Goal: Information Seeking & Learning: Check status

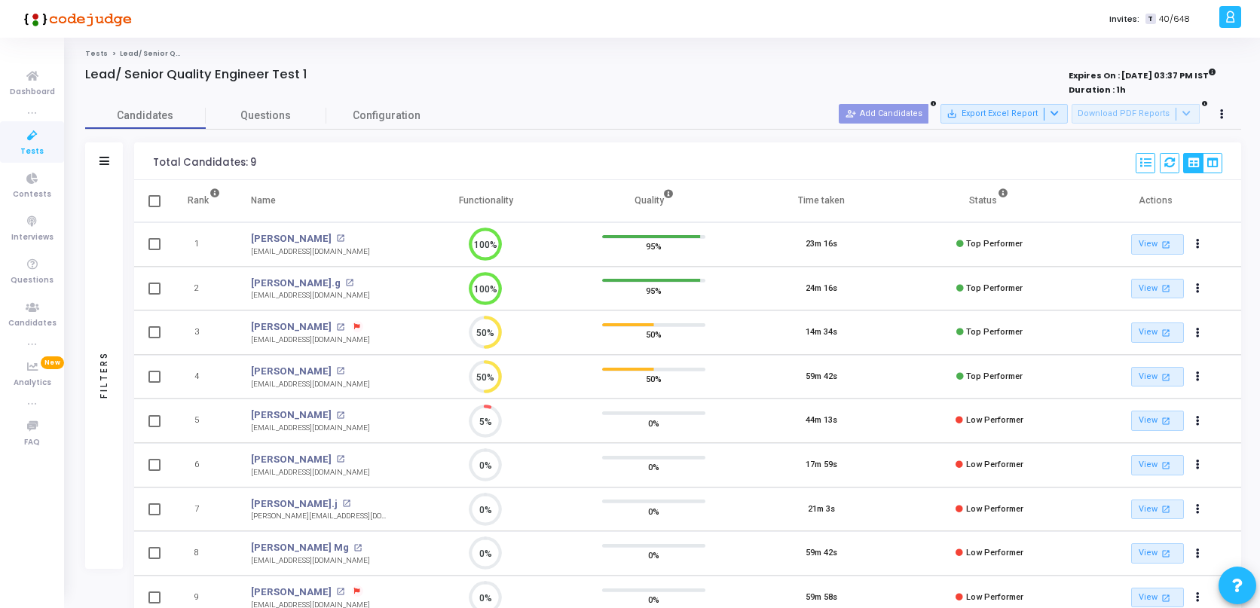
scroll to position [93, 0]
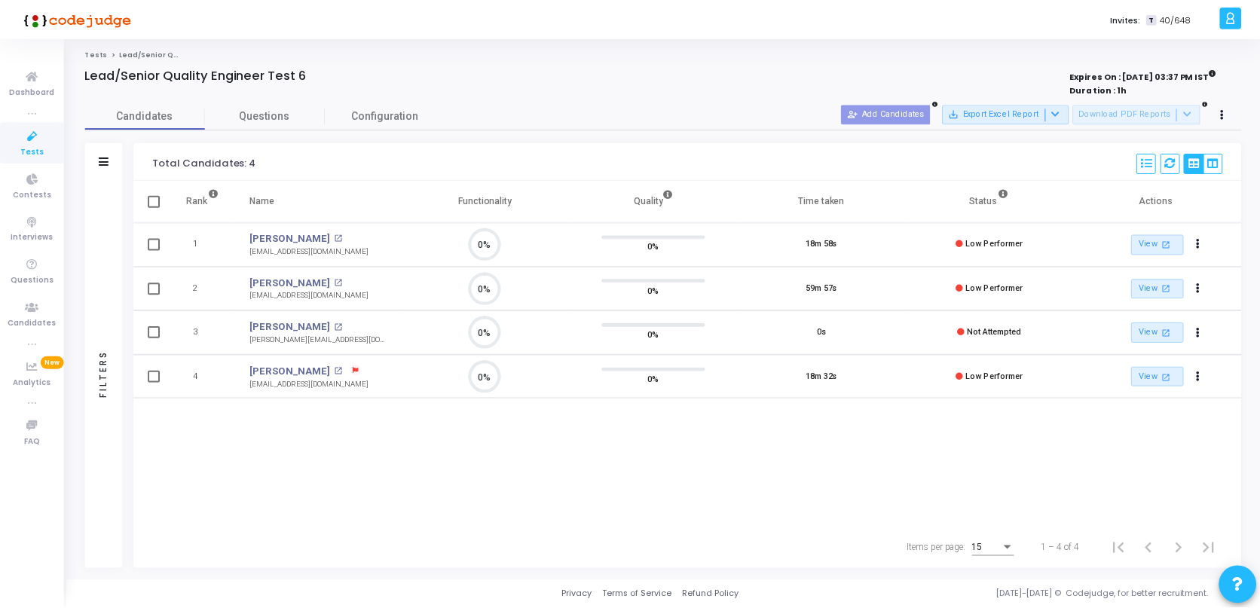
scroll to position [32, 38]
click at [42, 222] on icon at bounding box center [33, 222] width 32 height 19
click at [35, 299] on icon at bounding box center [33, 308] width 32 height 19
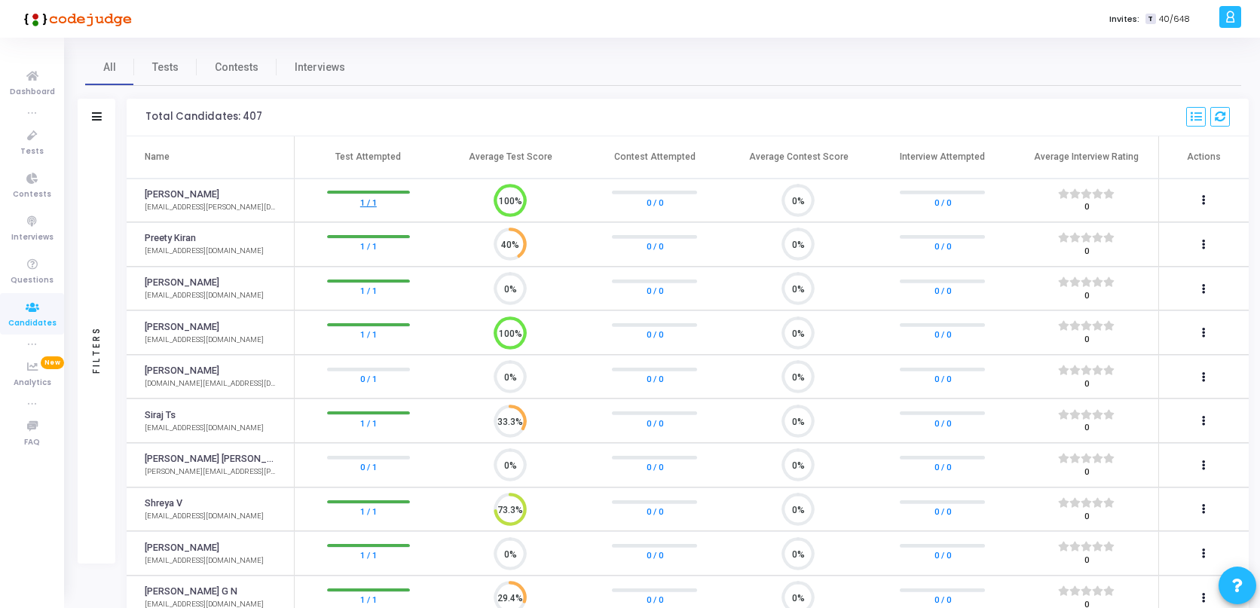
click at [372, 202] on link "1 / 1" at bounding box center [368, 201] width 17 height 15
click at [1196, 118] on icon at bounding box center [1196, 117] width 11 height 11
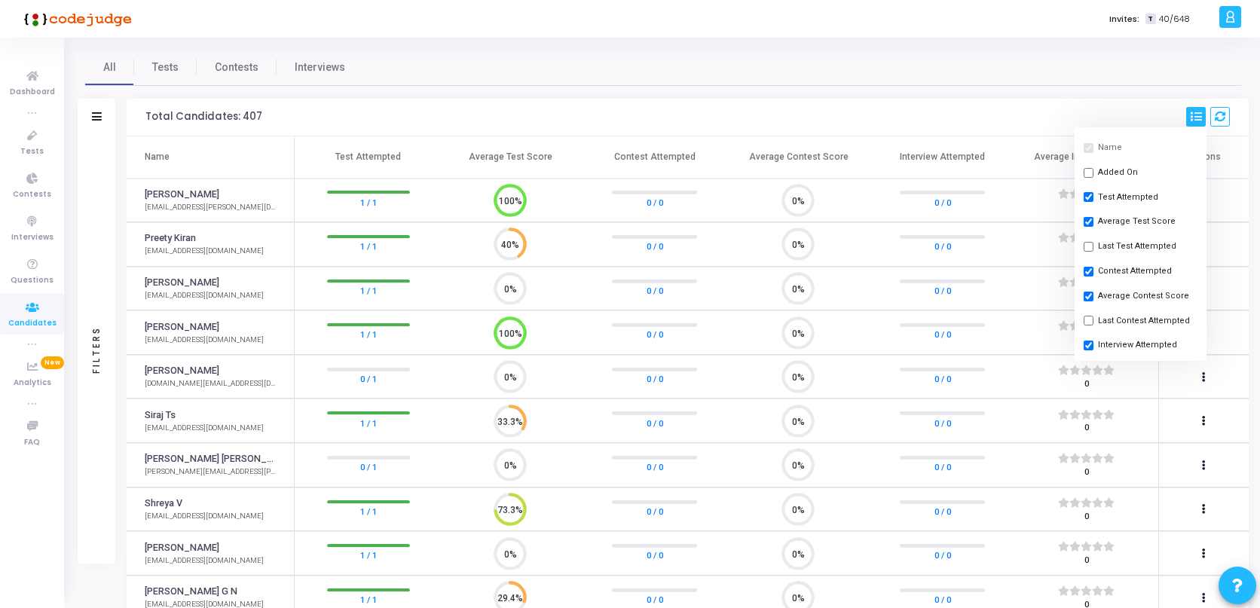
click at [1092, 245] on input "checkbox" at bounding box center [1089, 247] width 10 height 10
checkbox input "true"
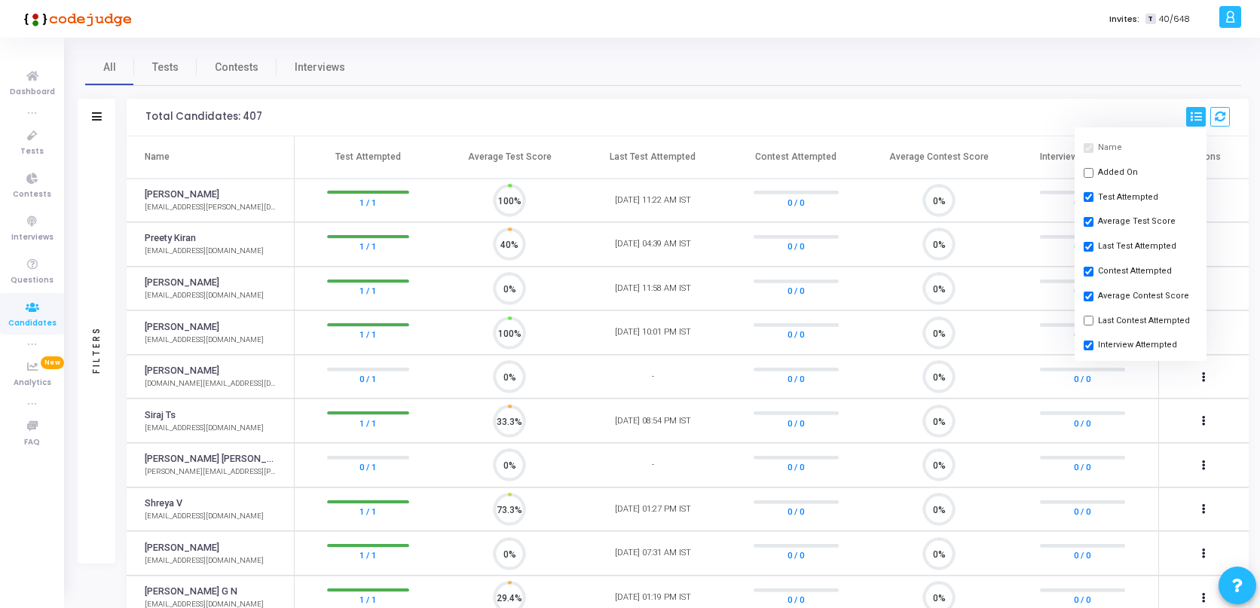
scroll to position [32, 38]
click at [1006, 114] on h3 "Total Candidates: 407 Name Added On Test Attempted Average Test Score Last Test…" at bounding box center [687, 117] width 1085 height 20
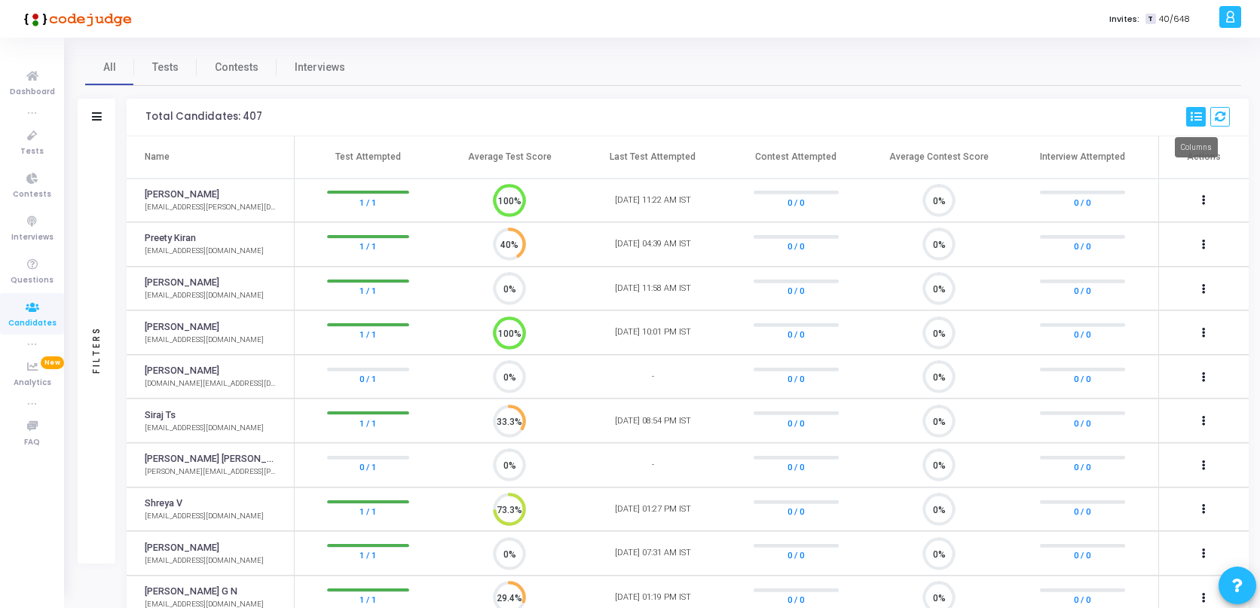
click at [1199, 114] on icon at bounding box center [1196, 117] width 11 height 11
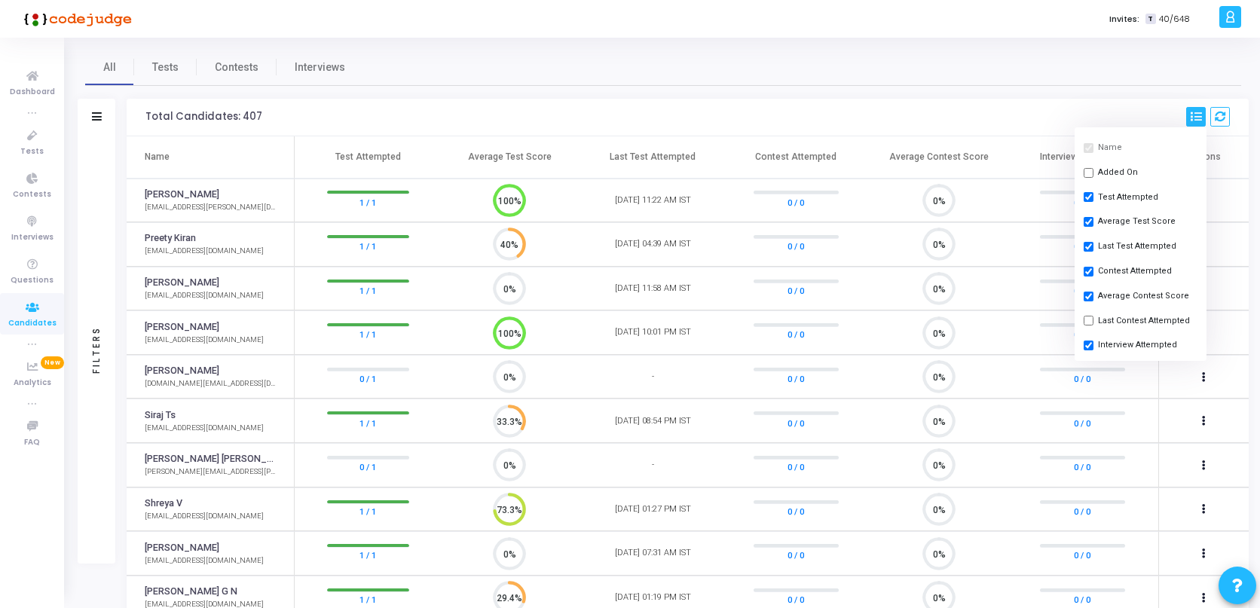
click at [1089, 173] on input "checkbox" at bounding box center [1089, 172] width 10 height 10
checkbox input "true"
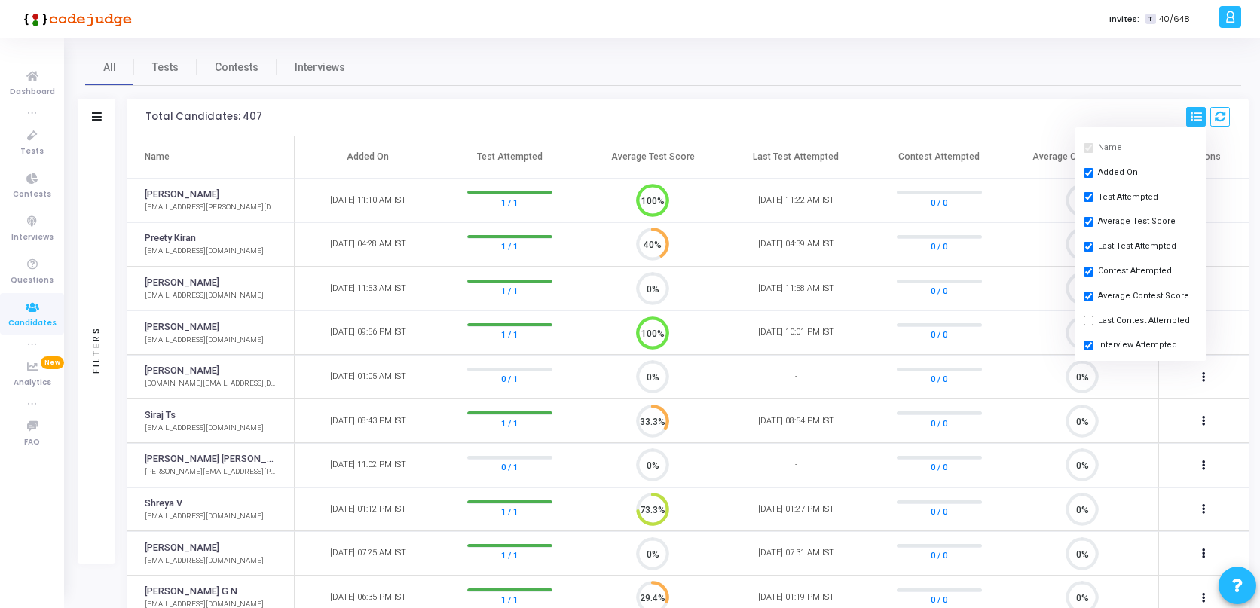
click at [1091, 198] on input "checkbox" at bounding box center [1089, 197] width 10 height 10
checkbox input "false"
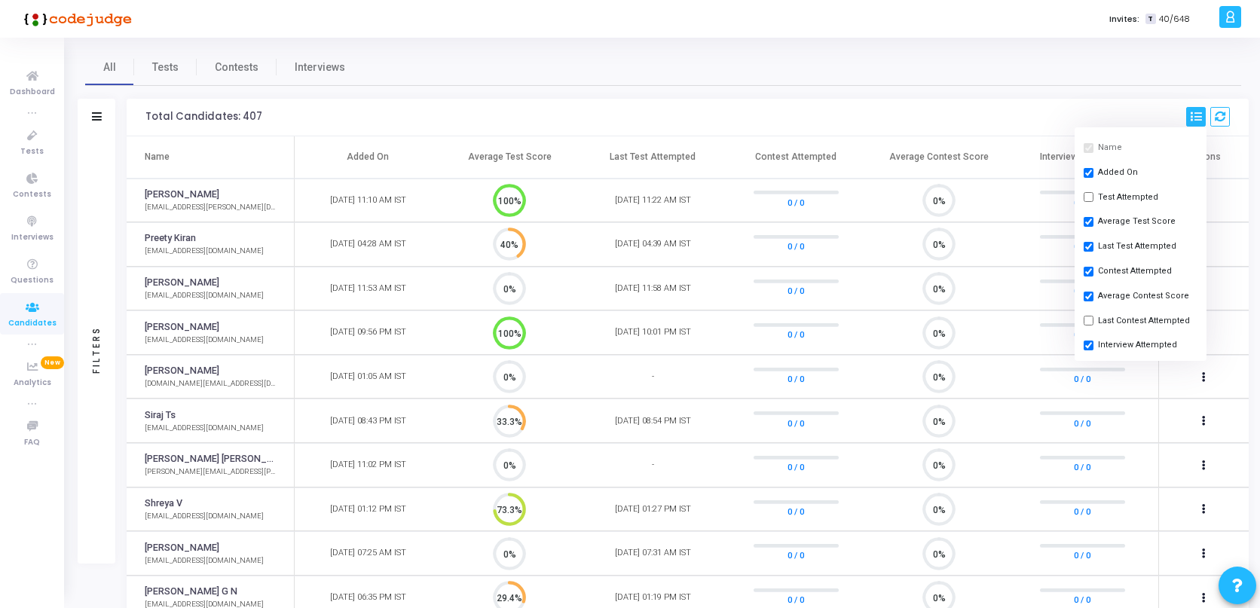
click at [1089, 299] on input "checkbox" at bounding box center [1089, 296] width 10 height 10
checkbox input "false"
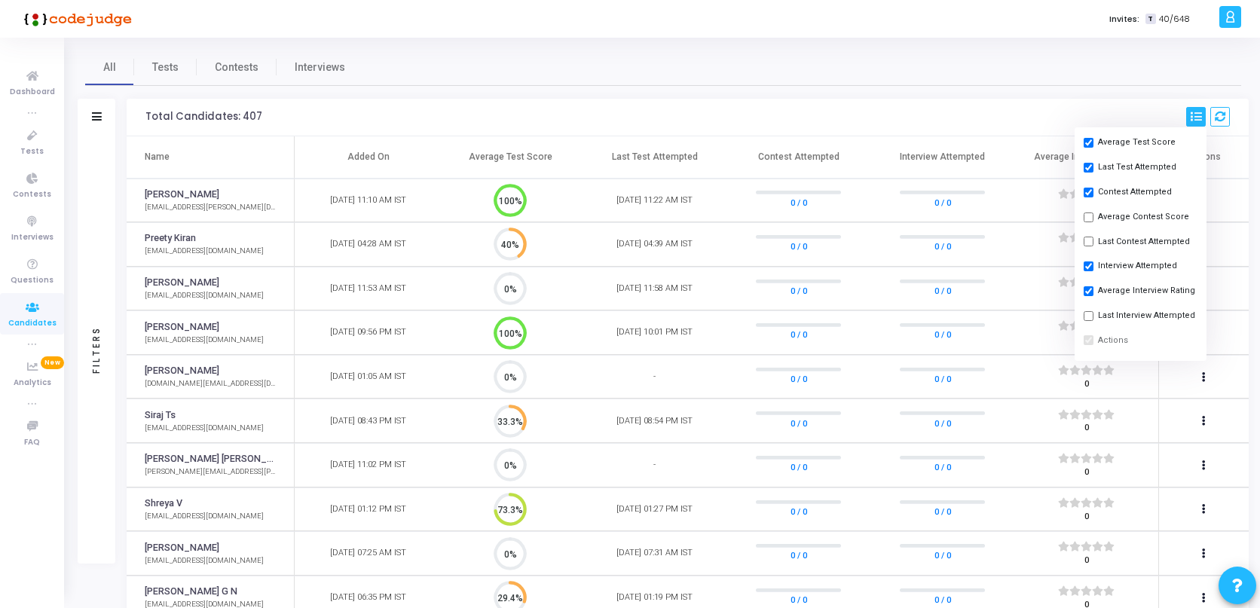
click at [932, 118] on h3 "Total Candidates: 407 Name Added On Test Attempted Average Test Score Last Test…" at bounding box center [687, 117] width 1085 height 20
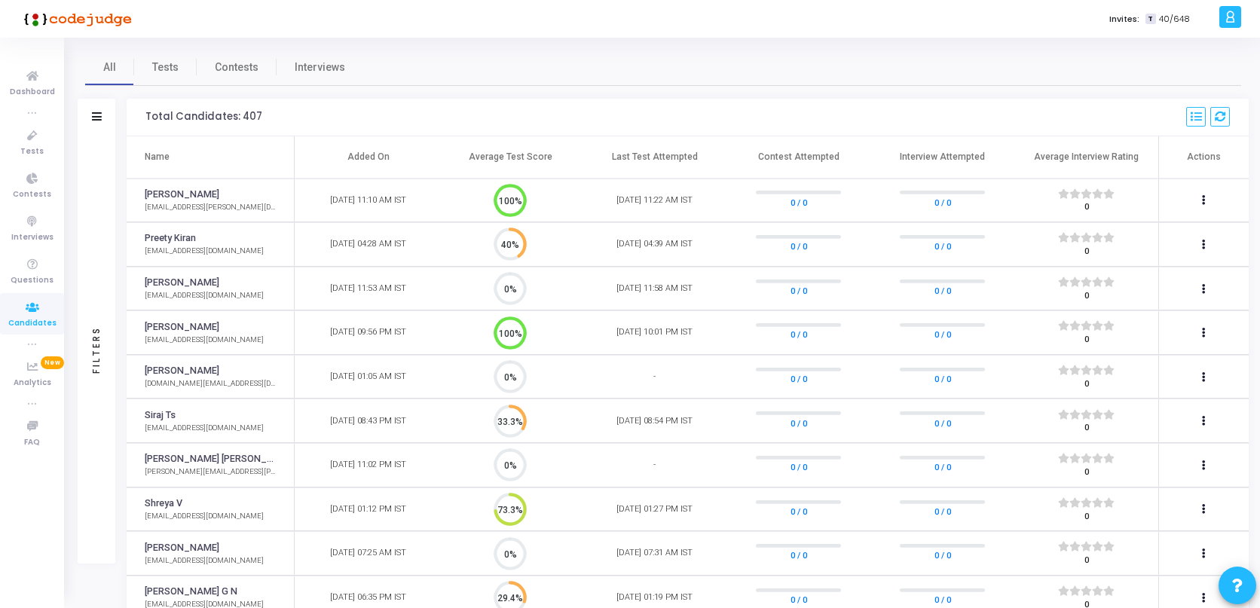
click at [378, 158] on th "Added On" at bounding box center [367, 157] width 144 height 42
click at [1199, 115] on icon at bounding box center [1196, 117] width 11 height 11
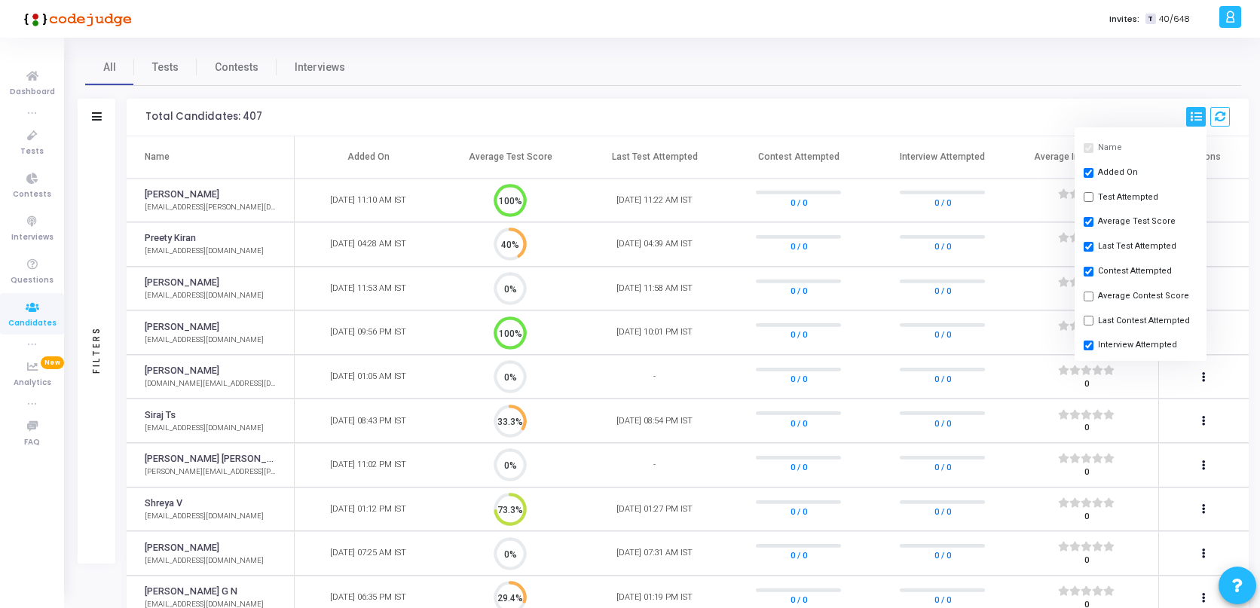
click at [1092, 193] on input "checkbox" at bounding box center [1089, 197] width 10 height 10
checkbox input "true"
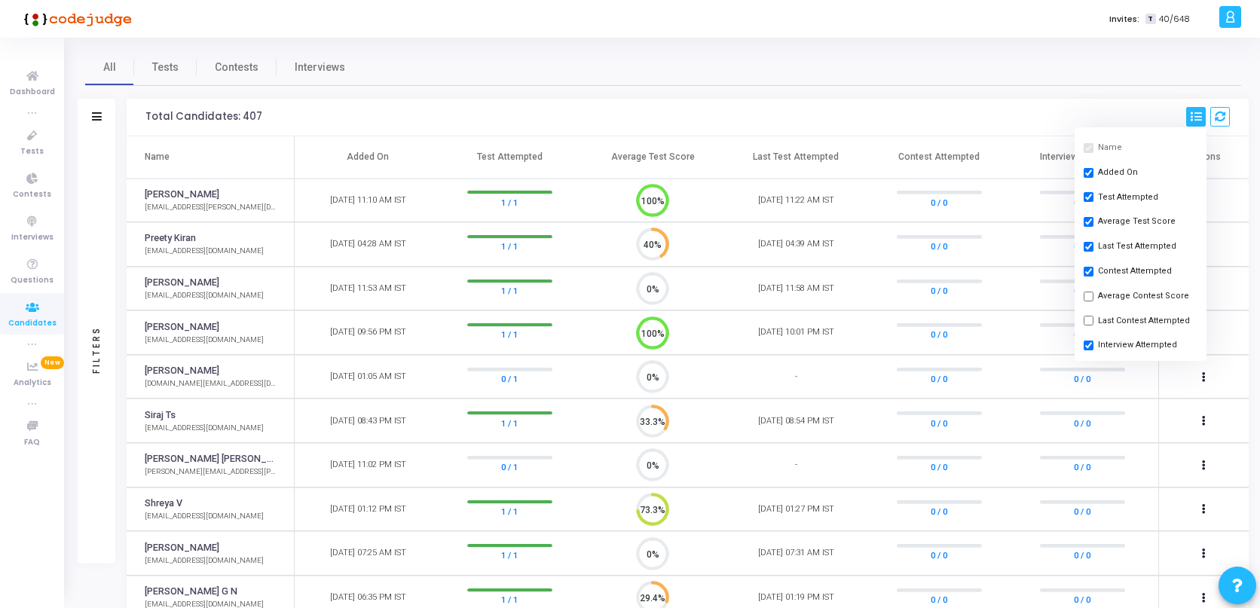
click at [706, 122] on h3 "Total Candidates: 407 Name Added On Test Attempted Average Test Score Last Test…" at bounding box center [687, 117] width 1085 height 20
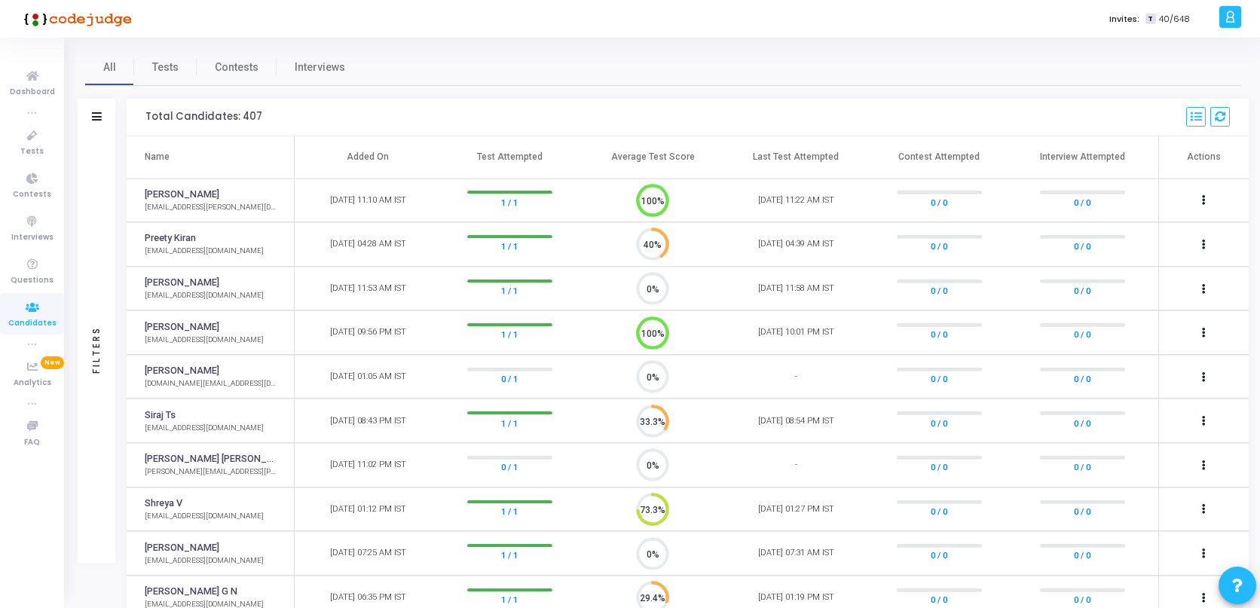
click at [440, 57] on div "All Tests Contests Interviews" at bounding box center [663, 67] width 1156 height 36
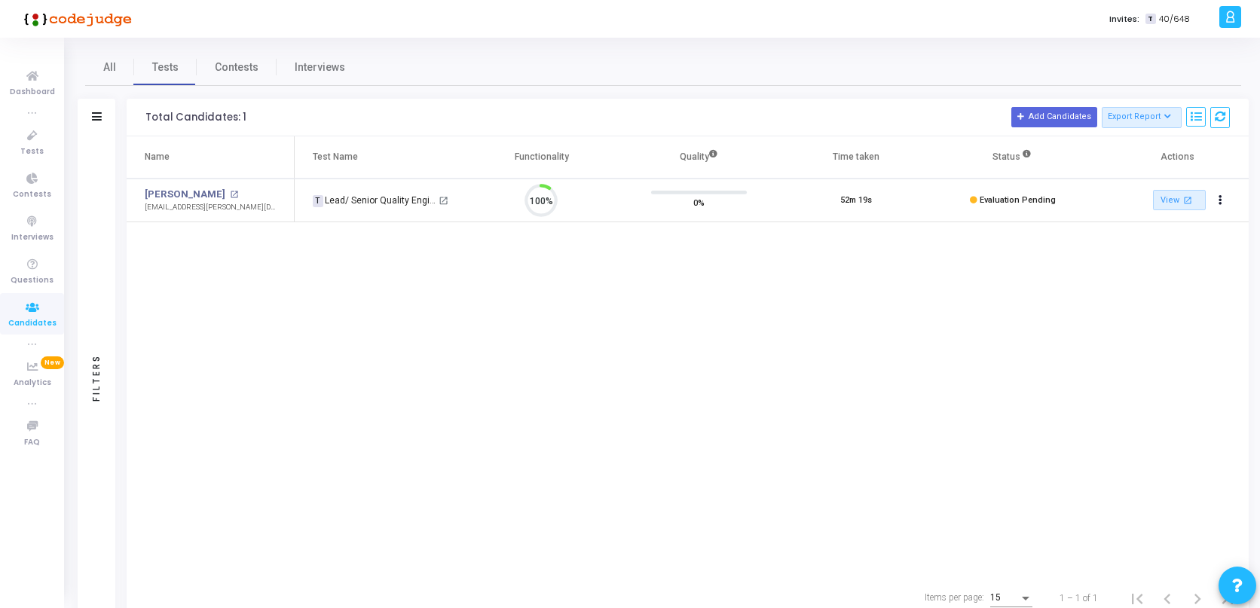
scroll to position [32, 38]
click at [230, 194] on mat-icon "open_in_new" at bounding box center [234, 195] width 8 height 8
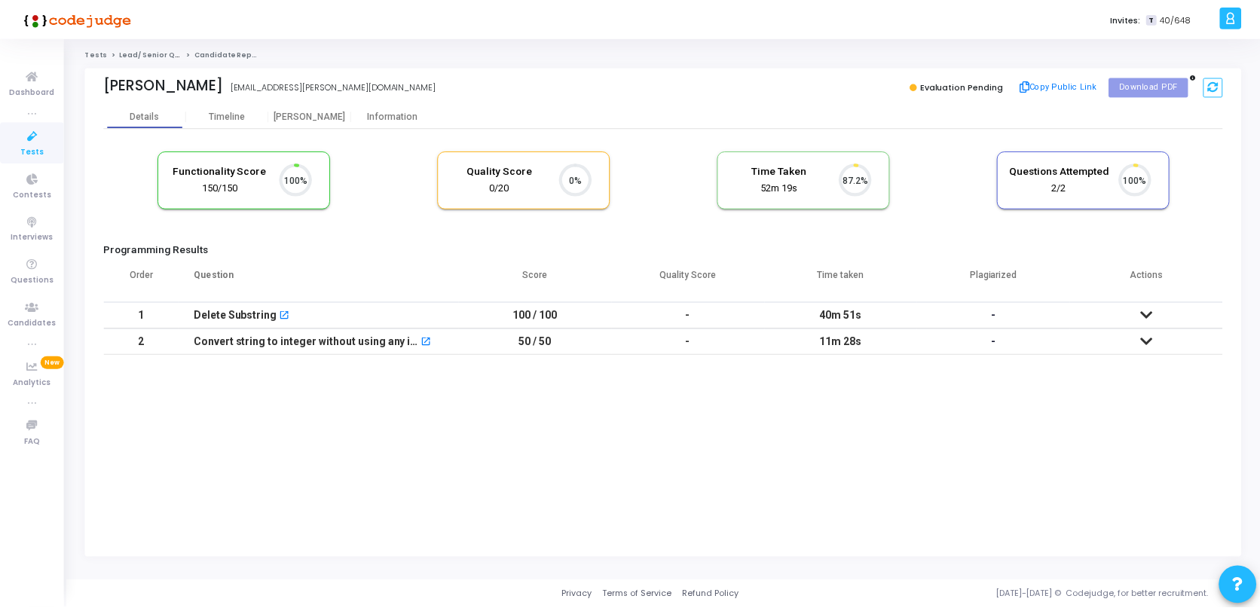
scroll to position [32, 38]
click at [234, 118] on div "Timeline" at bounding box center [228, 116] width 36 height 11
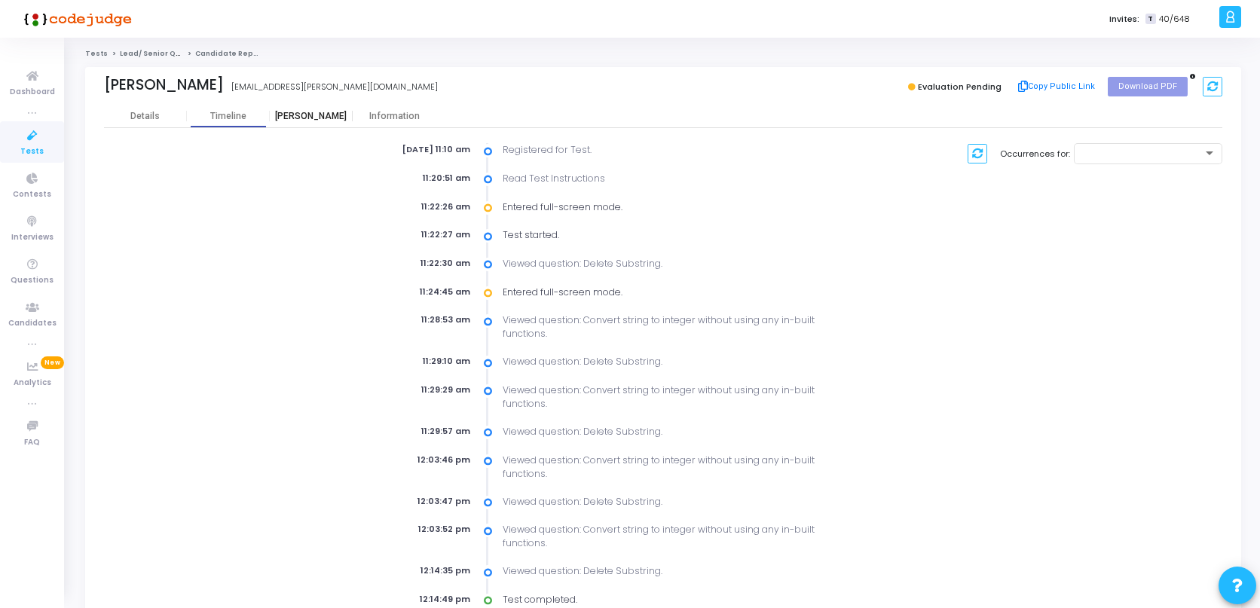
click at [313, 109] on div "[PERSON_NAME]" at bounding box center [311, 116] width 83 height 23
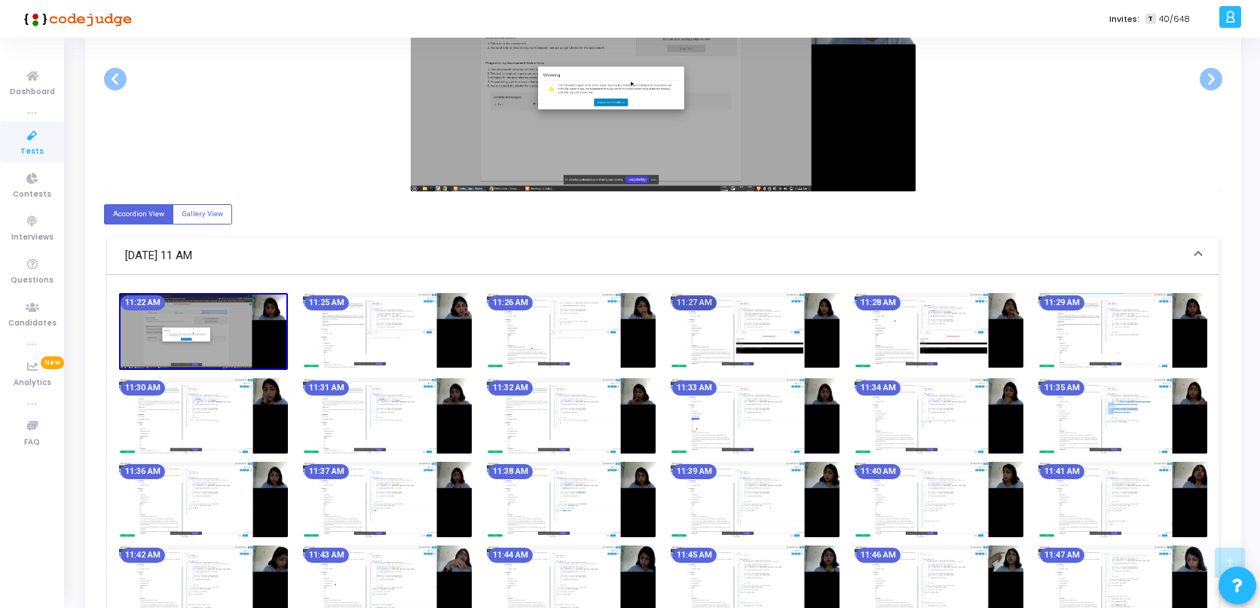
scroll to position [389, 0]
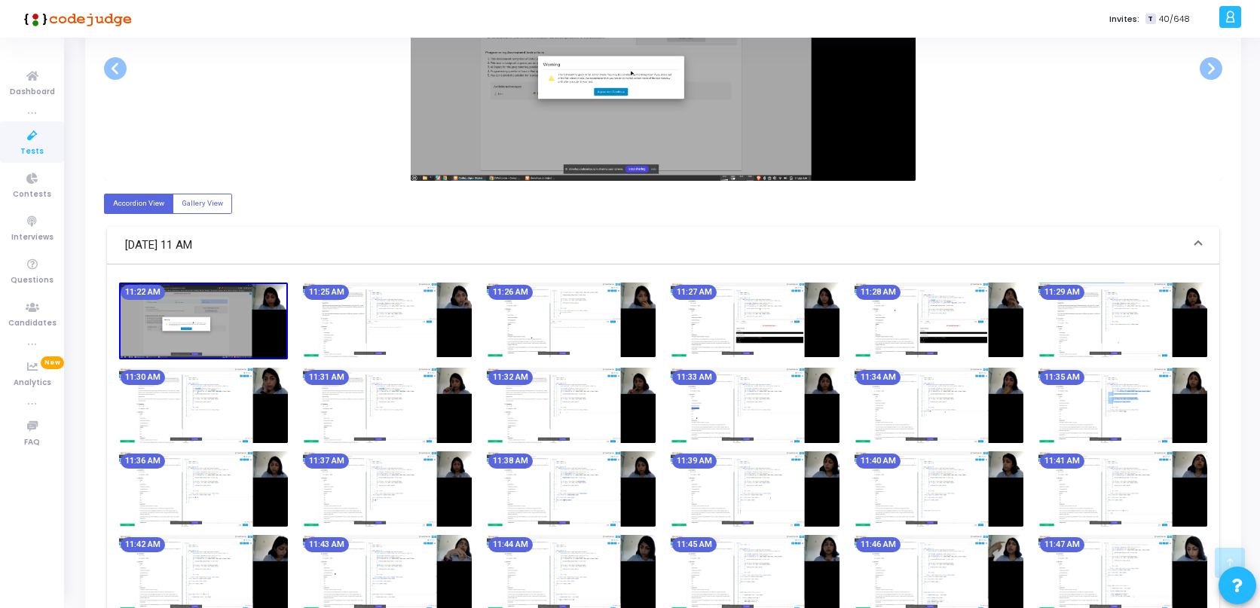
click at [227, 333] on img at bounding box center [203, 321] width 169 height 77
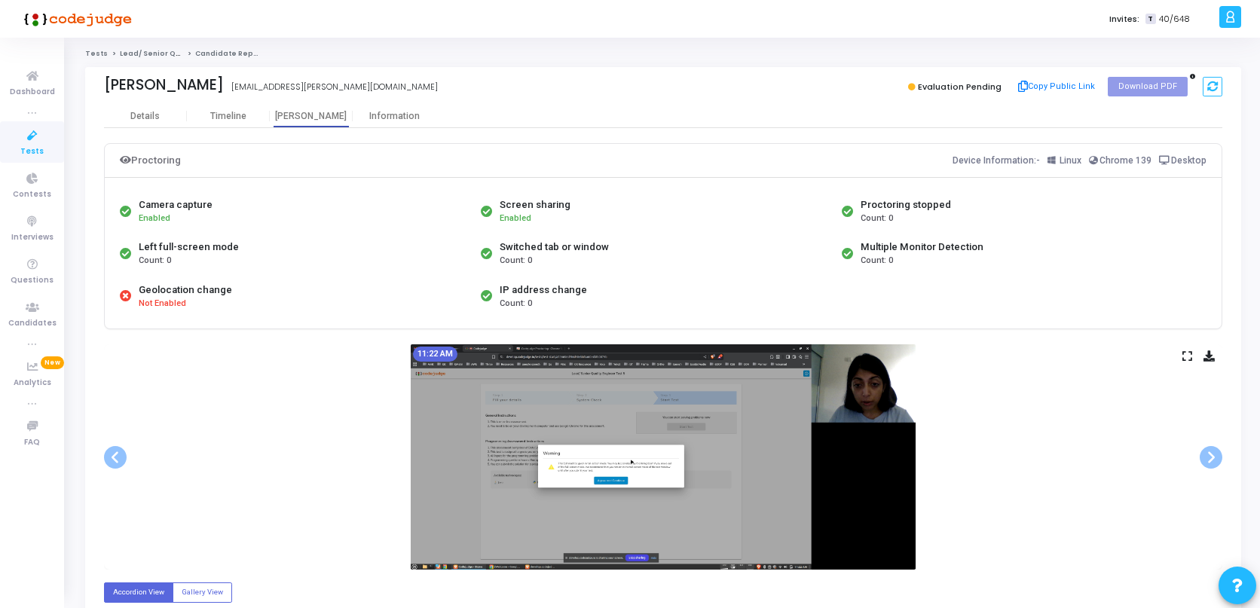
scroll to position [52, 0]
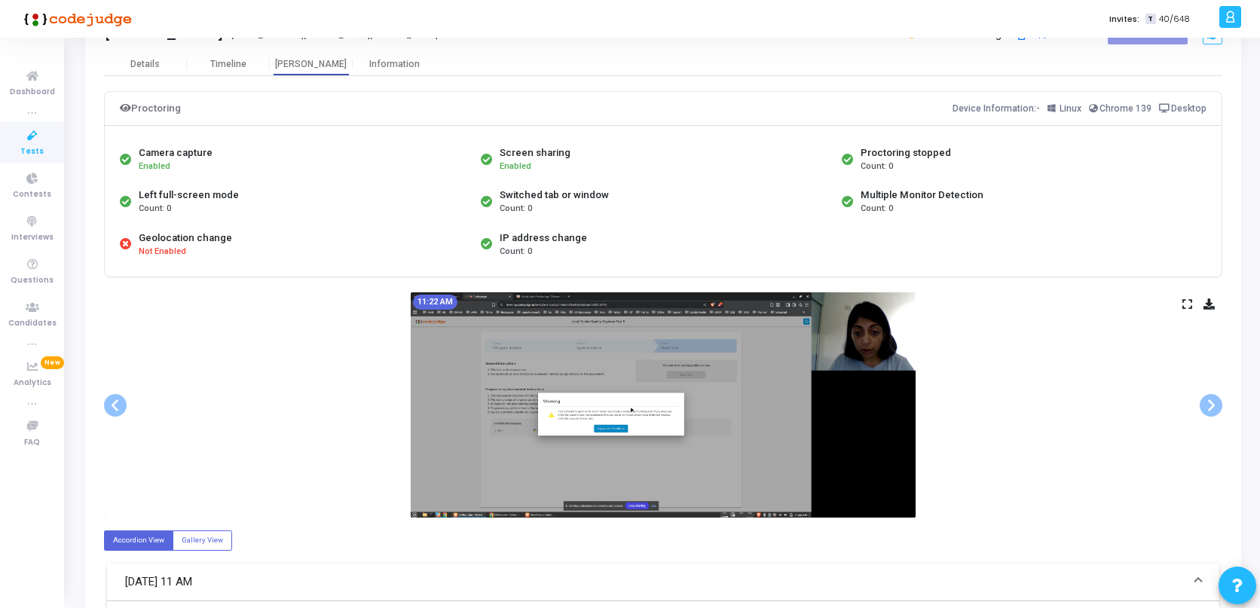
click at [1190, 305] on icon at bounding box center [1188, 304] width 10 height 8
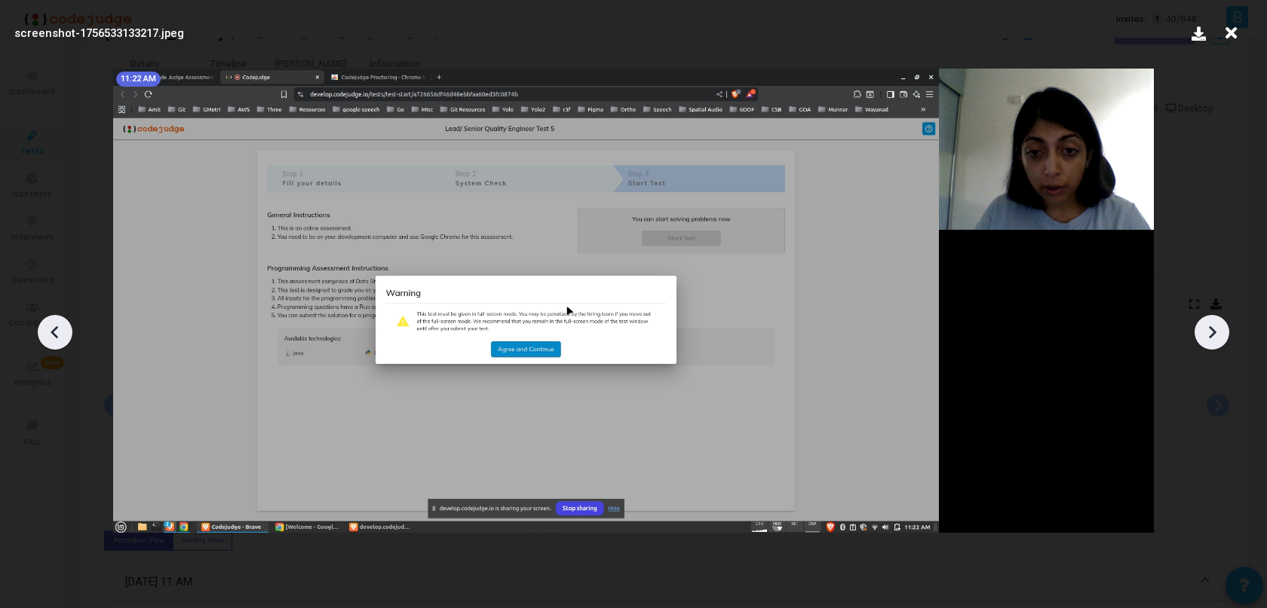
click at [1214, 330] on icon at bounding box center [1211, 332] width 23 height 23
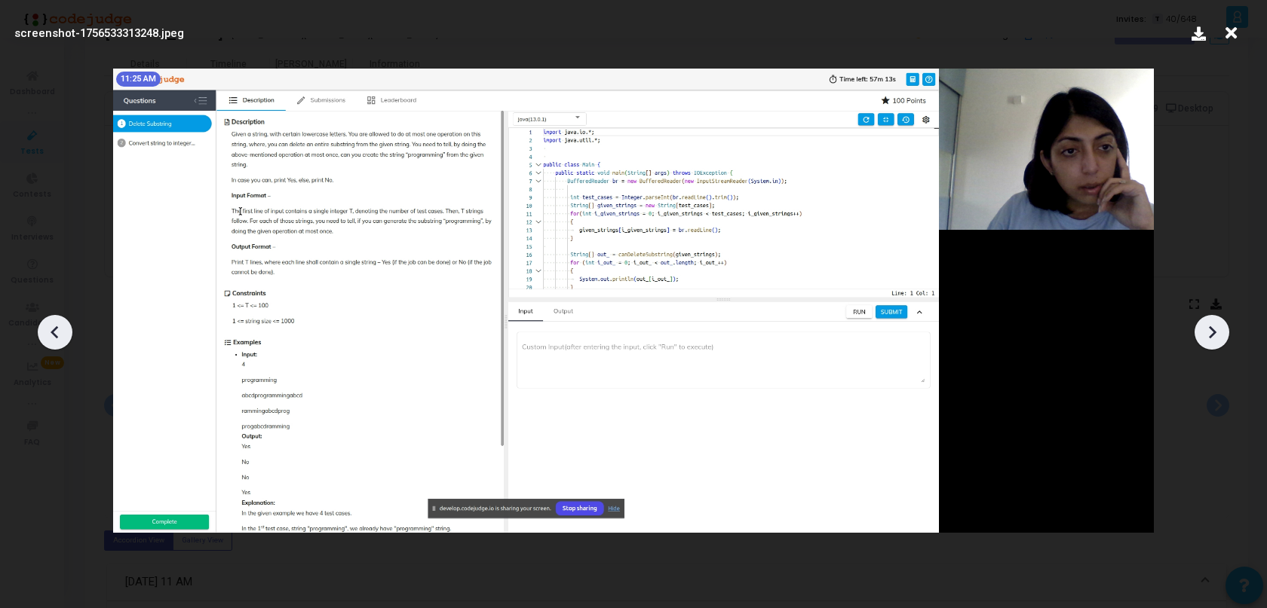
click at [1214, 330] on icon at bounding box center [1211, 332] width 23 height 23
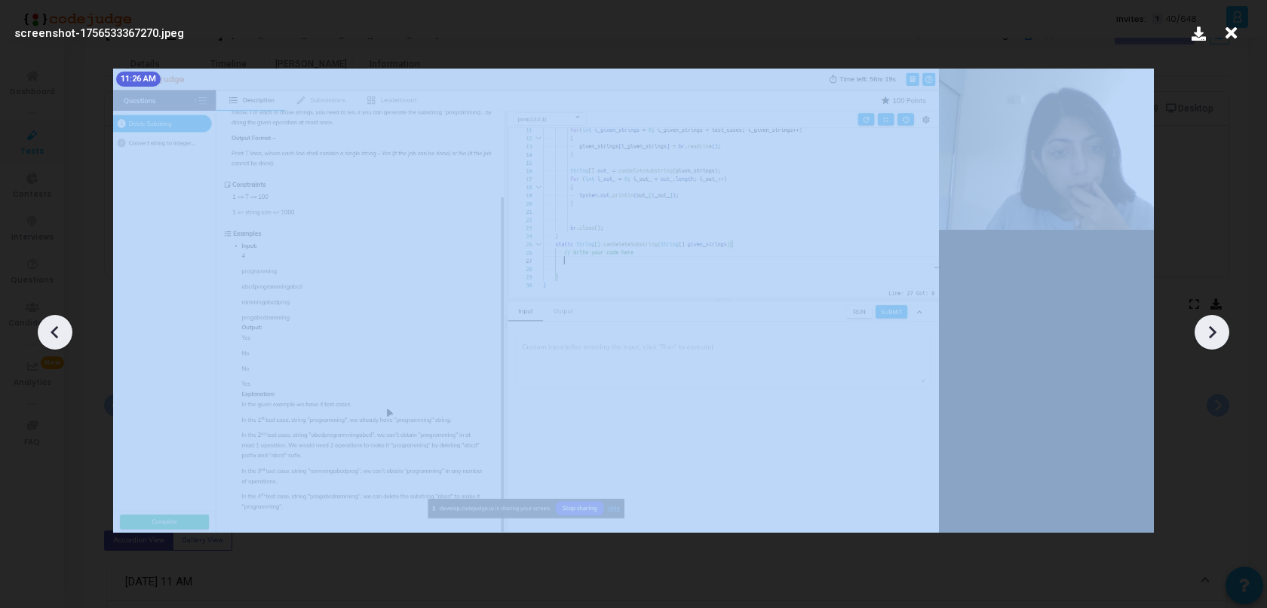
click at [1214, 330] on icon at bounding box center [1211, 332] width 23 height 23
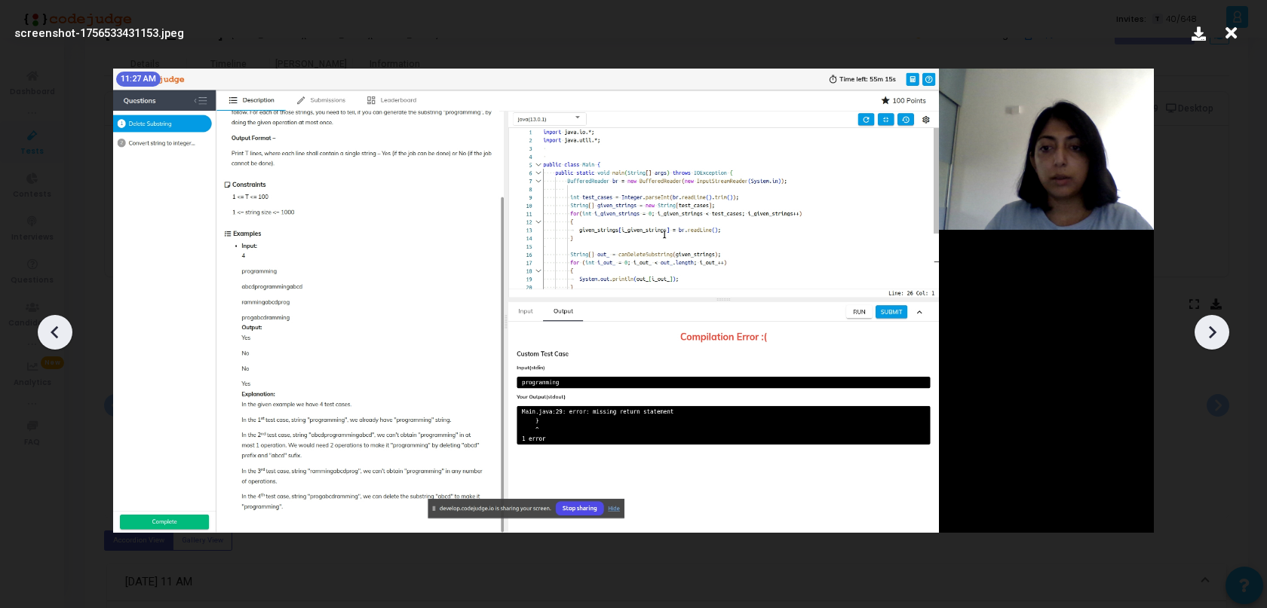
click at [1217, 332] on icon at bounding box center [1211, 332] width 23 height 23
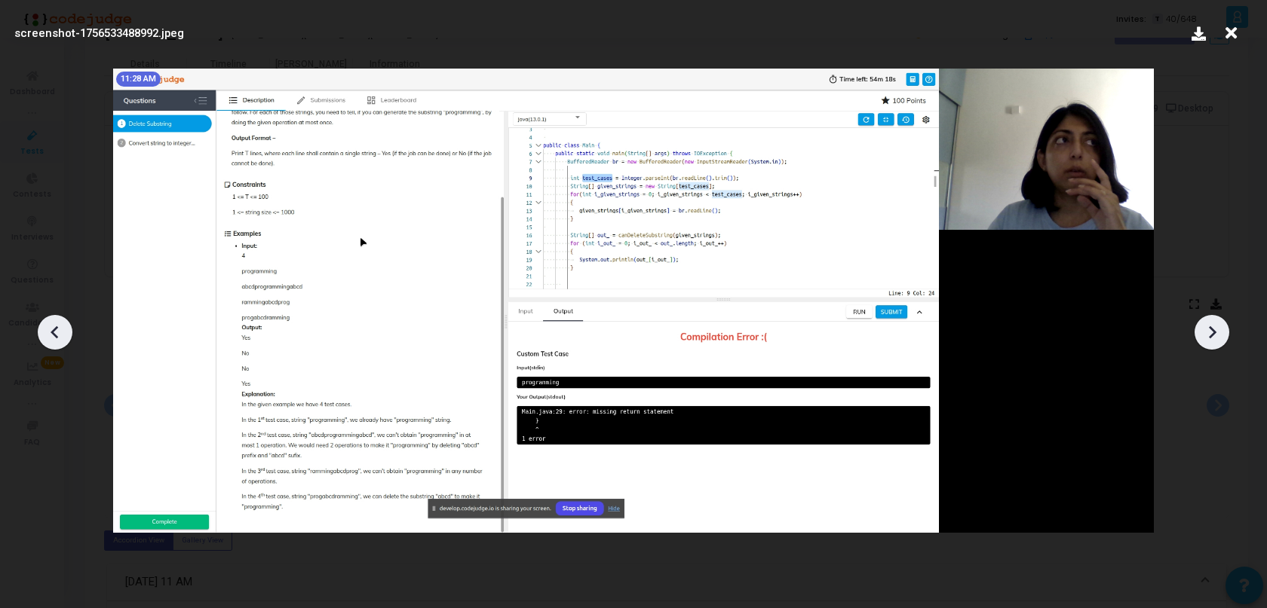
click at [1217, 332] on icon at bounding box center [1211, 332] width 23 height 23
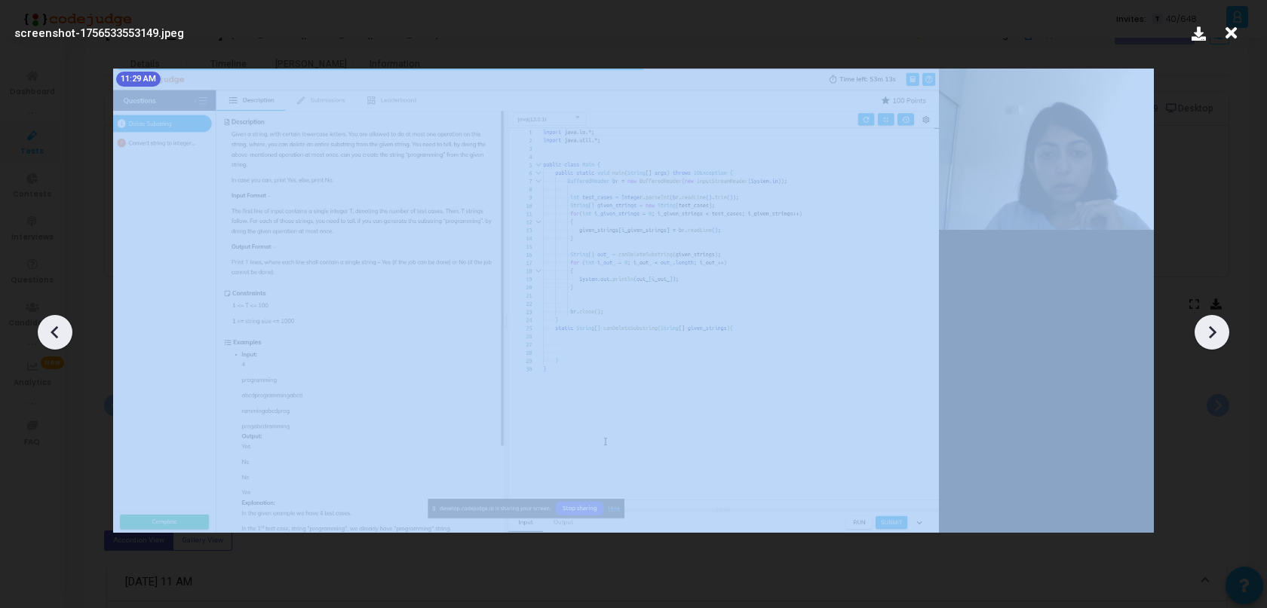
click at [1217, 332] on icon at bounding box center [1211, 332] width 23 height 23
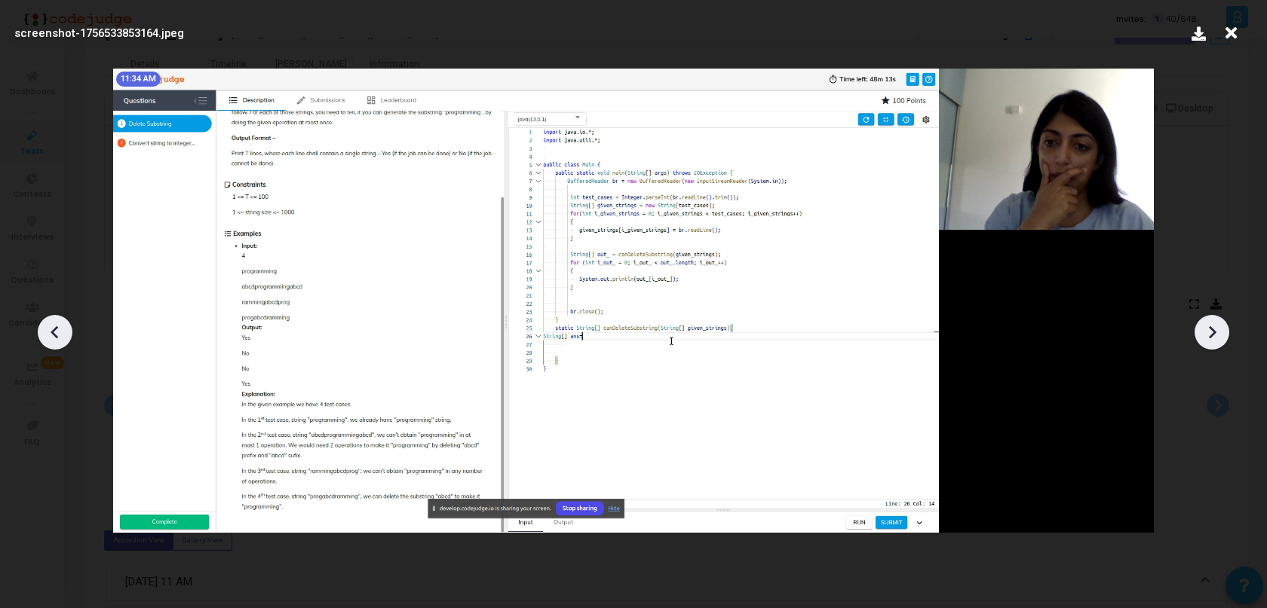
click at [1235, 30] on icon at bounding box center [1230, 33] width 23 height 29
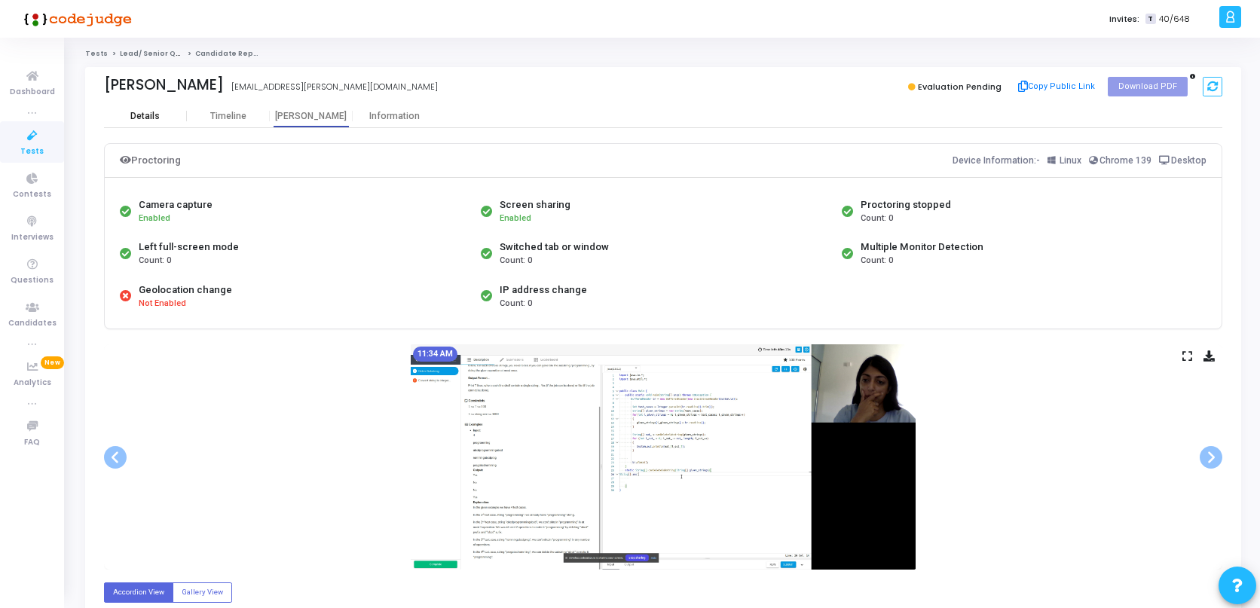
click at [136, 115] on div "Details" at bounding box center [144, 116] width 29 height 11
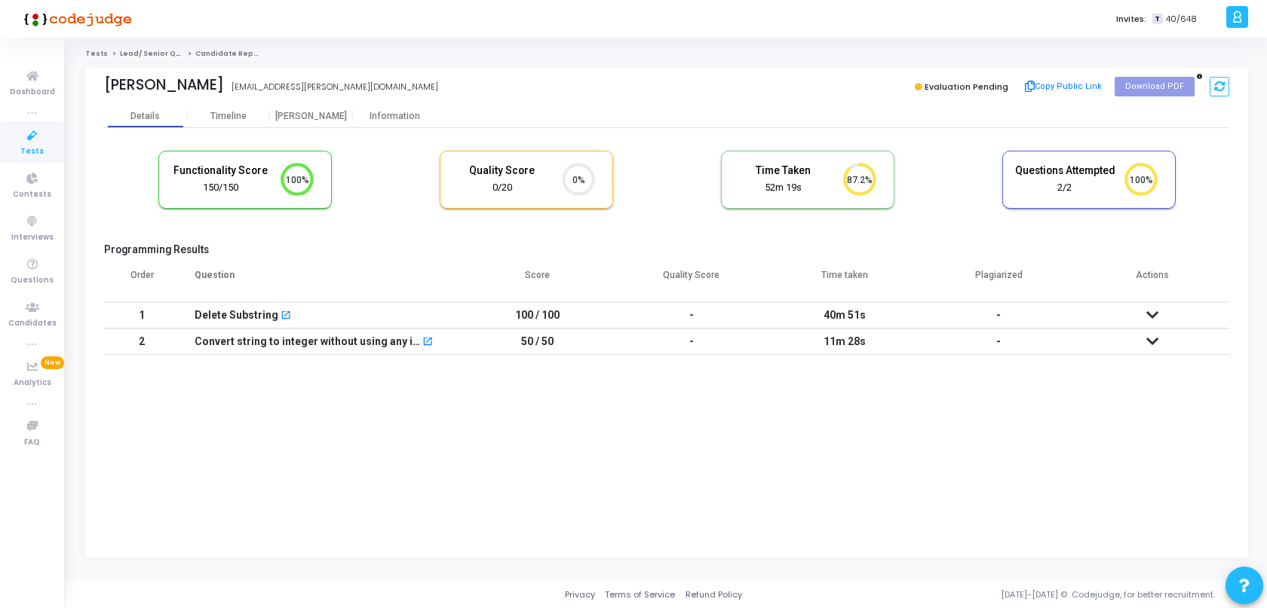
click at [1155, 314] on icon at bounding box center [1152, 315] width 12 height 11
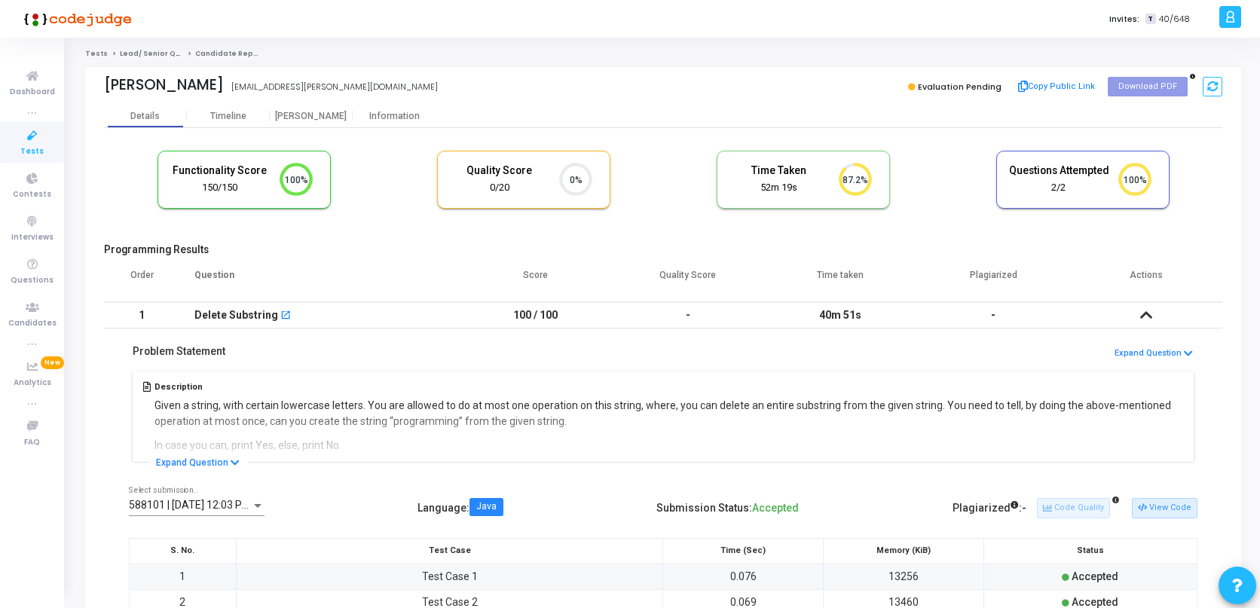
click at [528, 169] on h5 "Quality Score" at bounding box center [499, 170] width 101 height 13
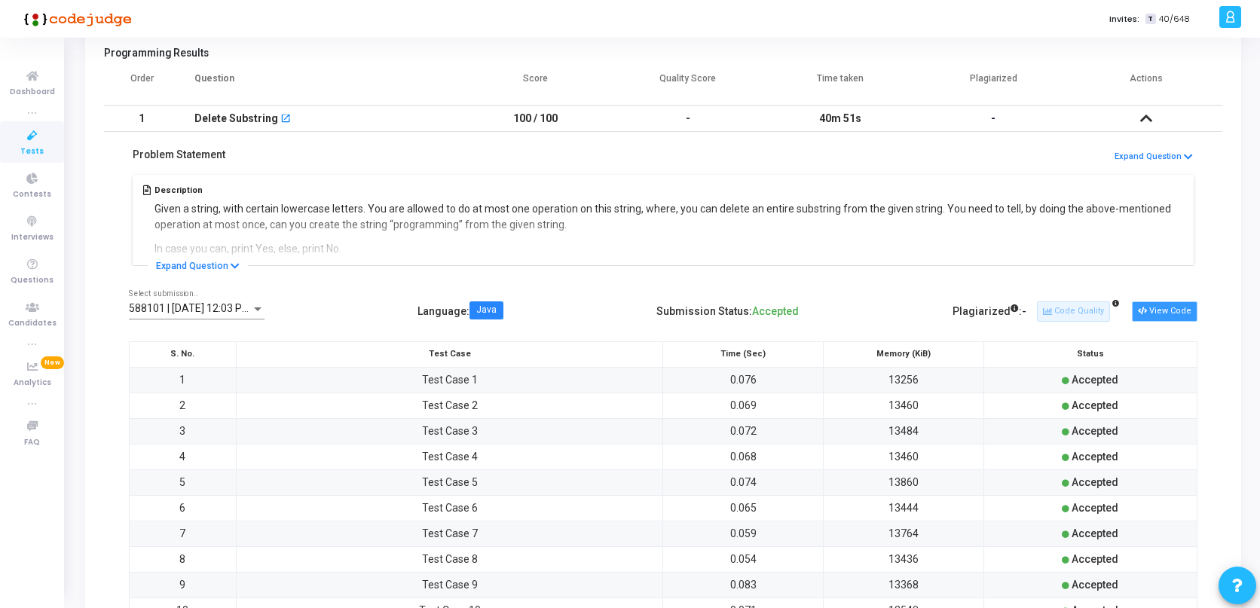
click at [1168, 316] on button "View Code" at bounding box center [1165, 312] width 66 height 20
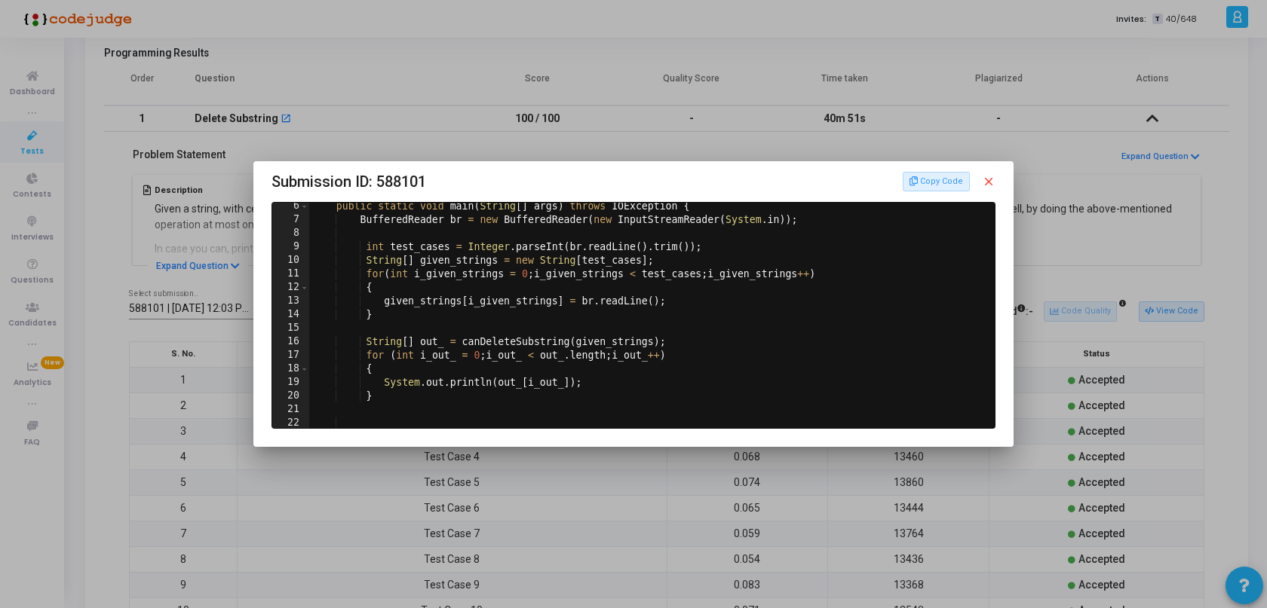
click at [987, 175] on mat-icon "close" at bounding box center [989, 182] width 14 height 14
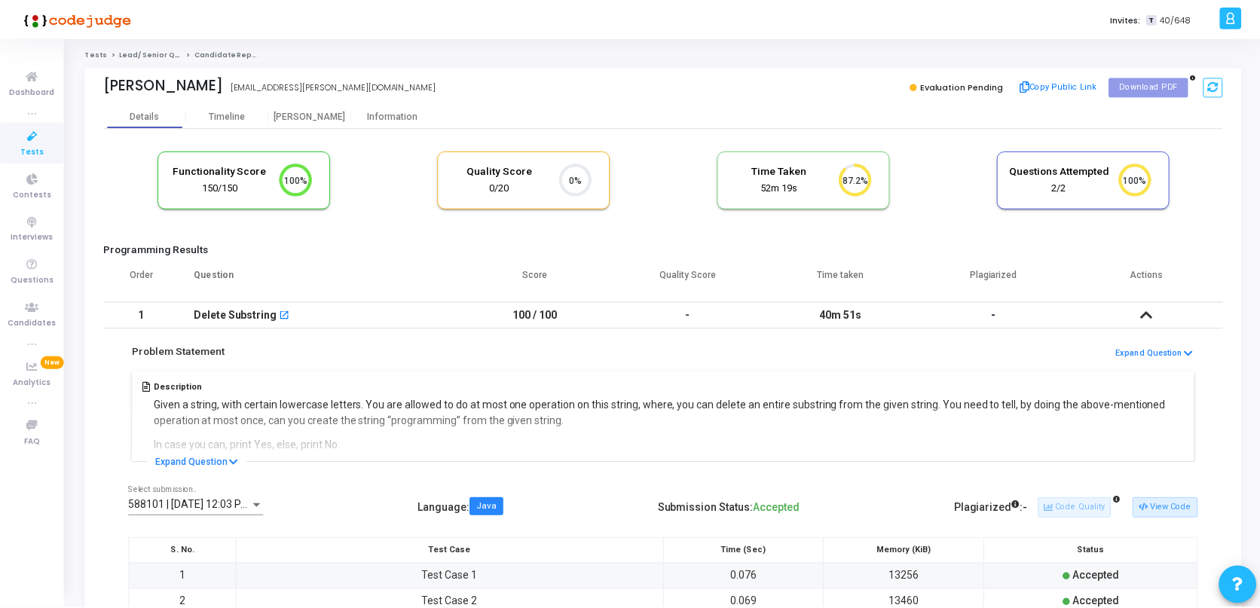
scroll to position [197, 0]
